Goal: Task Accomplishment & Management: Manage account settings

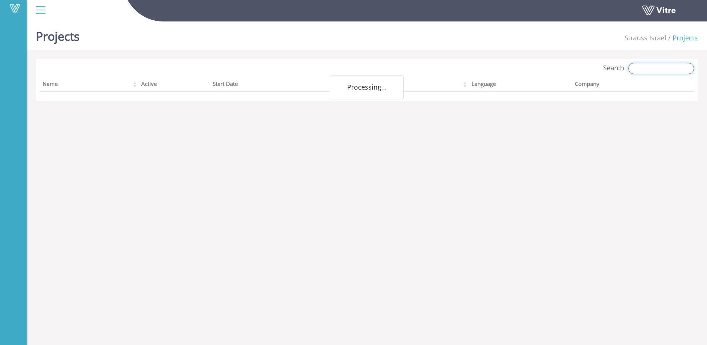
click at [642, 69] on input "Search:" at bounding box center [662, 68] width 66 height 11
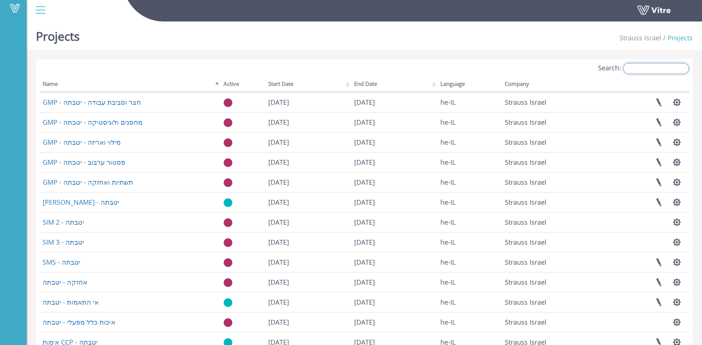
click at [650, 63] on input "Search:" at bounding box center [656, 68] width 66 height 11
type input "x"
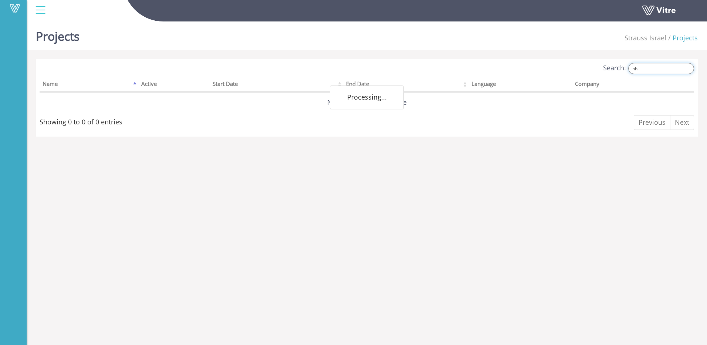
type input "n"
type input "ל"
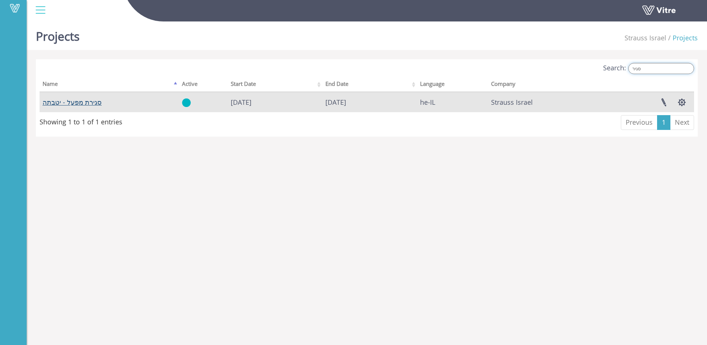
type input "סגיר"
click at [83, 101] on link "סגירת מפעל - יטבתה" at bounding box center [72, 102] width 59 height 9
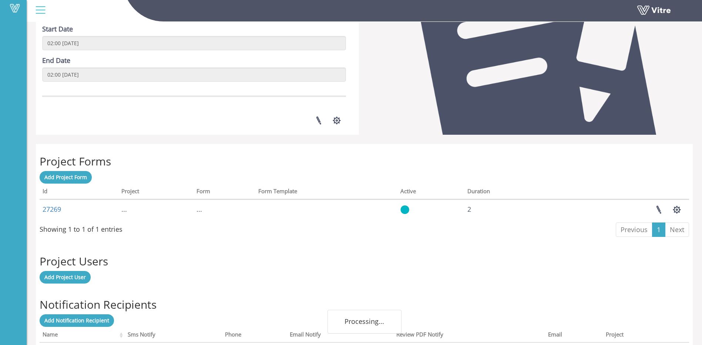
scroll to position [190, 0]
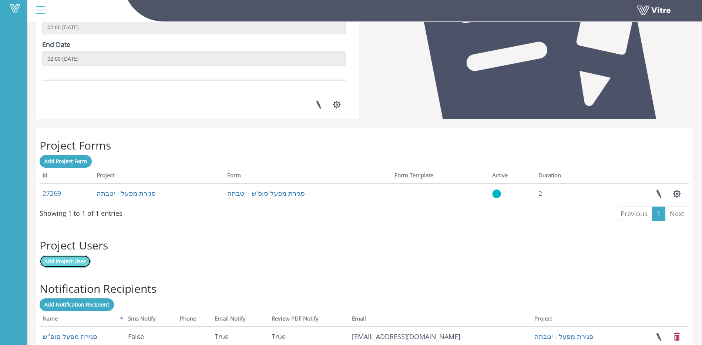
click at [66, 262] on span "Add Project User" at bounding box center [64, 260] width 41 height 7
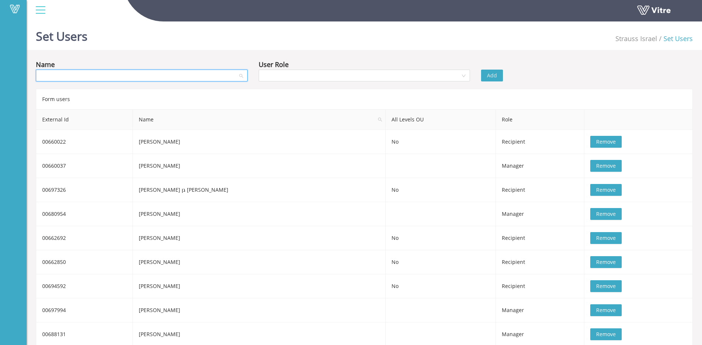
click at [204, 77] on input "search" at bounding box center [139, 75] width 198 height 11
type input "[PERSON_NAME]"
click at [91, 93] on div "[PERSON_NAME] רואיס-דיאס" at bounding box center [141, 90] width 203 height 8
click at [495, 75] on span "Add" at bounding box center [492, 75] width 10 height 8
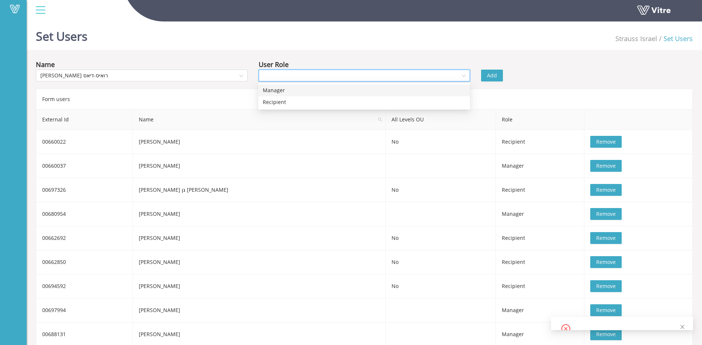
click at [292, 75] on input "search" at bounding box center [362, 75] width 198 height 11
click at [279, 91] on div "Manager" at bounding box center [364, 90] width 203 height 8
click at [495, 78] on span "Add" at bounding box center [492, 75] width 10 height 8
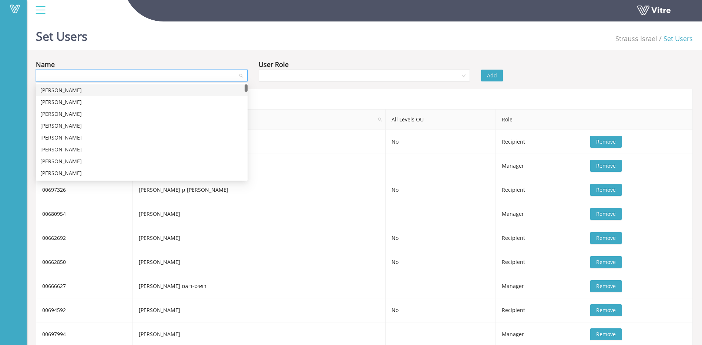
click at [96, 73] on input "search" at bounding box center [139, 75] width 198 height 11
type input "[PERSON_NAME]"
click at [54, 161] on div "[PERSON_NAME]" at bounding box center [141, 161] width 203 height 8
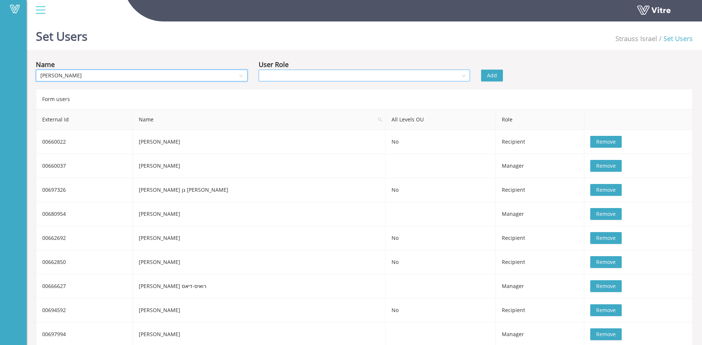
click at [409, 77] on input "search" at bounding box center [362, 75] width 198 height 11
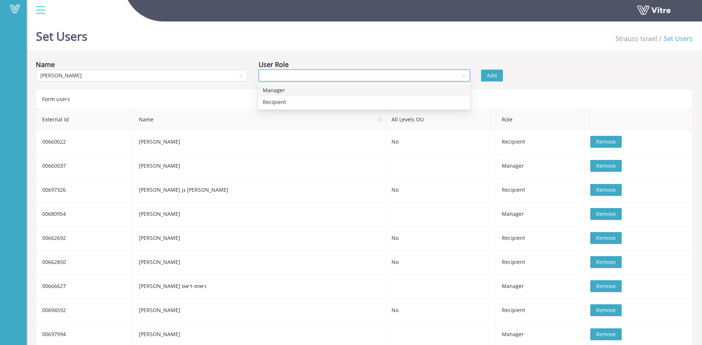
click at [296, 90] on div "Manager" at bounding box center [364, 90] width 203 height 8
click at [492, 77] on span "Add" at bounding box center [492, 75] width 10 height 8
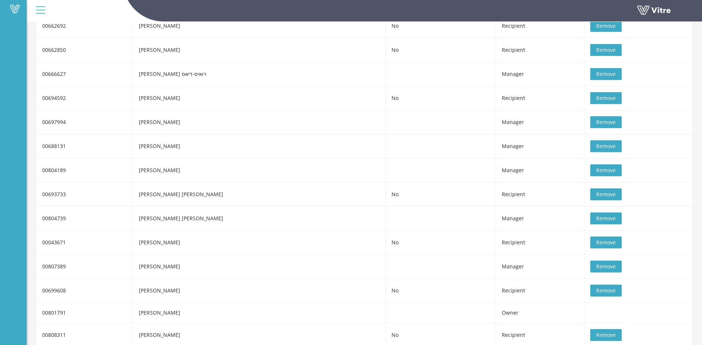
scroll to position [222, 0]
